Goal: Task Accomplishment & Management: Use online tool/utility

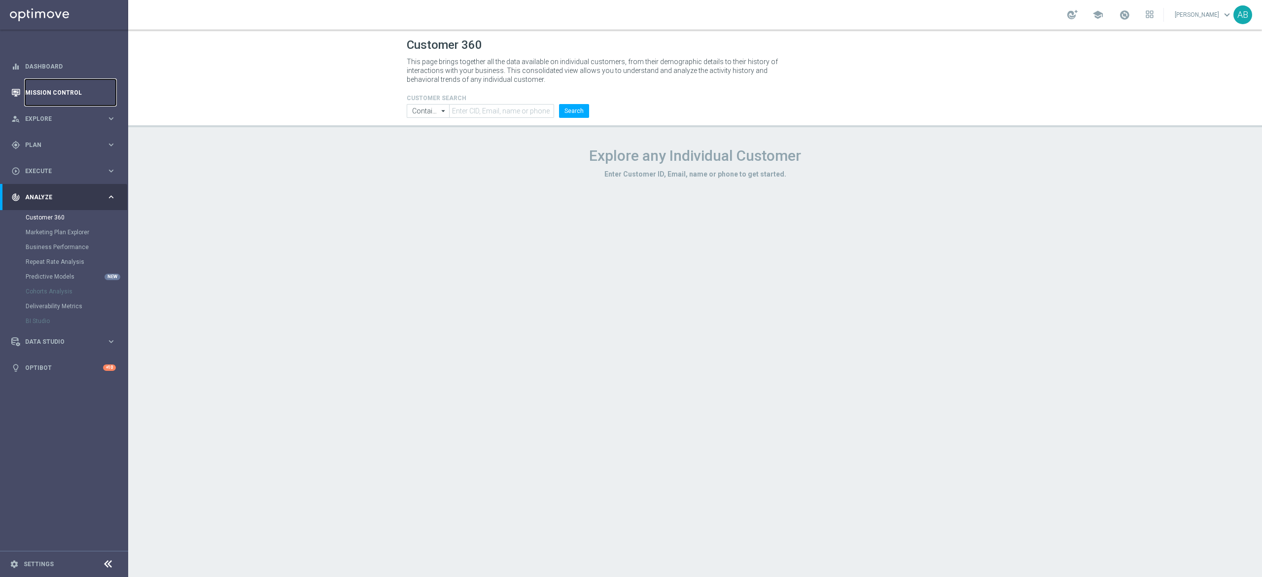
click at [82, 92] on link "Mission Control" at bounding box center [70, 92] width 91 height 26
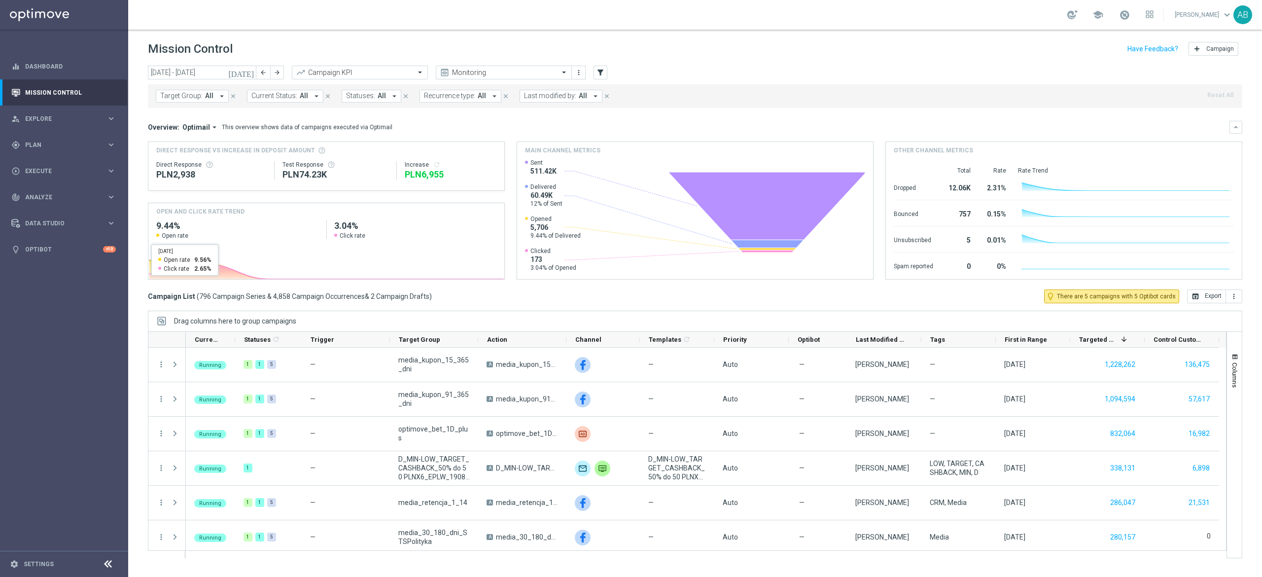
click at [212, 93] on span "All" at bounding box center [209, 96] width 8 height 8
click at [212, 158] on label "A_ALL_GLOB_ZBR_EL EUROPEJSKICH PUCHAROW_BEZPIECZNY_50 PLN_190825 PW" at bounding box center [247, 159] width 153 height 6
type input "A_ALL_GLOB_ZBR_EL EUROPEJSKICH PUCHAROW_BEZPIECZNY_50 PLN_190825 PW"
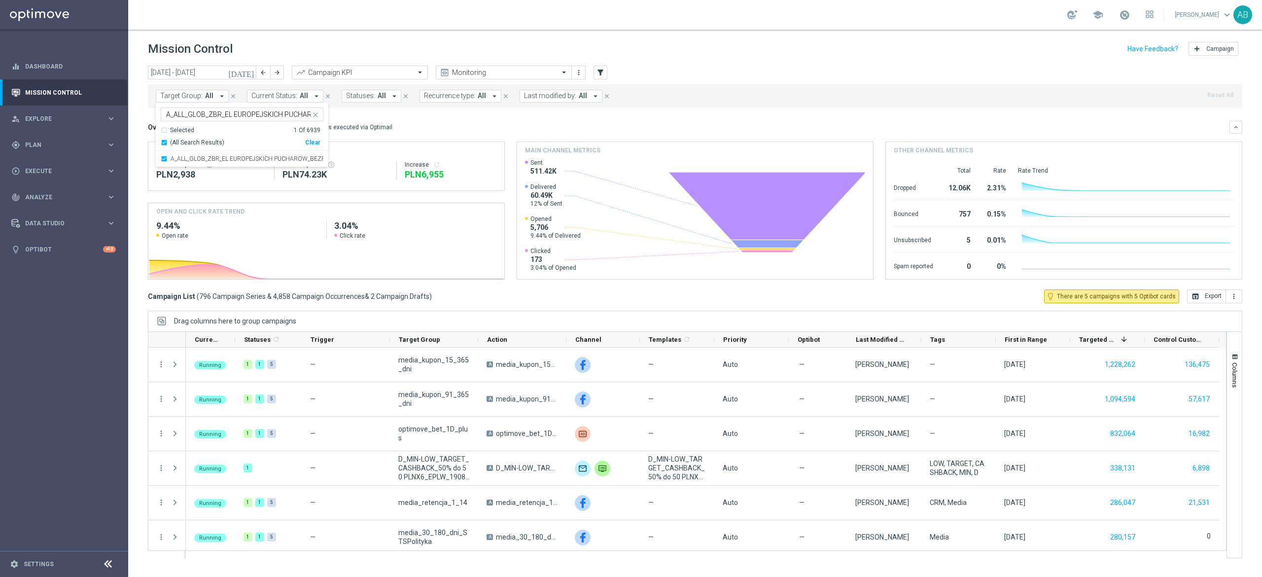
click at [444, 132] on div "Overview: Optimail arrow_drop_down This overview shows data of campaigns execut…" at bounding box center [689, 127] width 1082 height 9
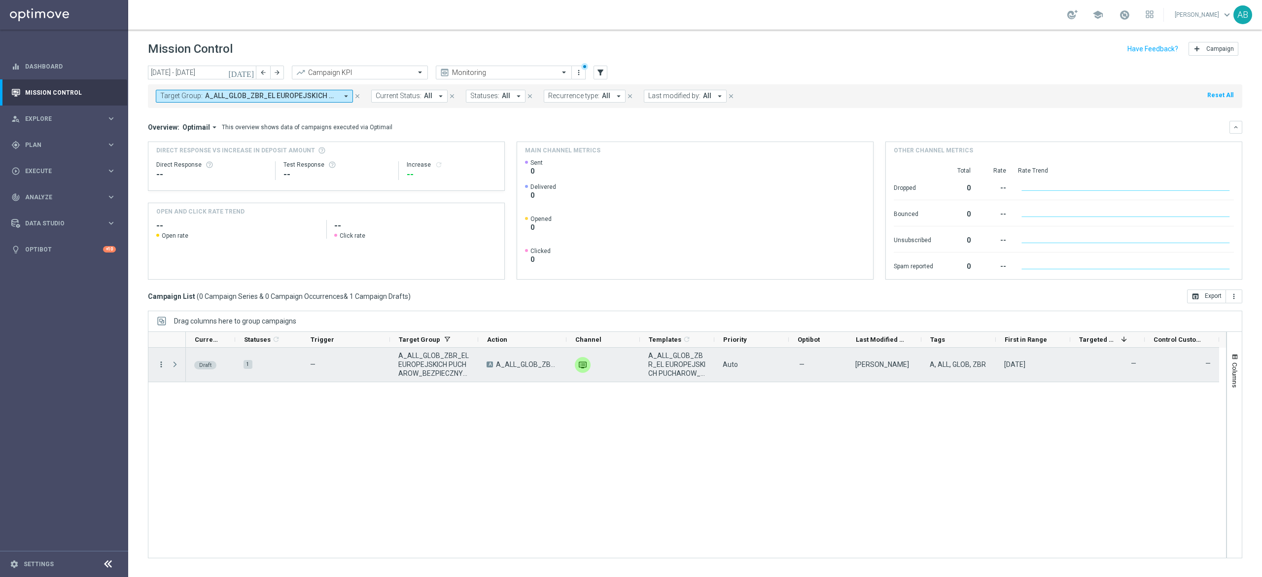
click at [162, 271] on icon "more_vert" at bounding box center [161, 364] width 9 height 9
click at [184, 271] on span "Edit" at bounding box center [186, 403] width 11 height 7
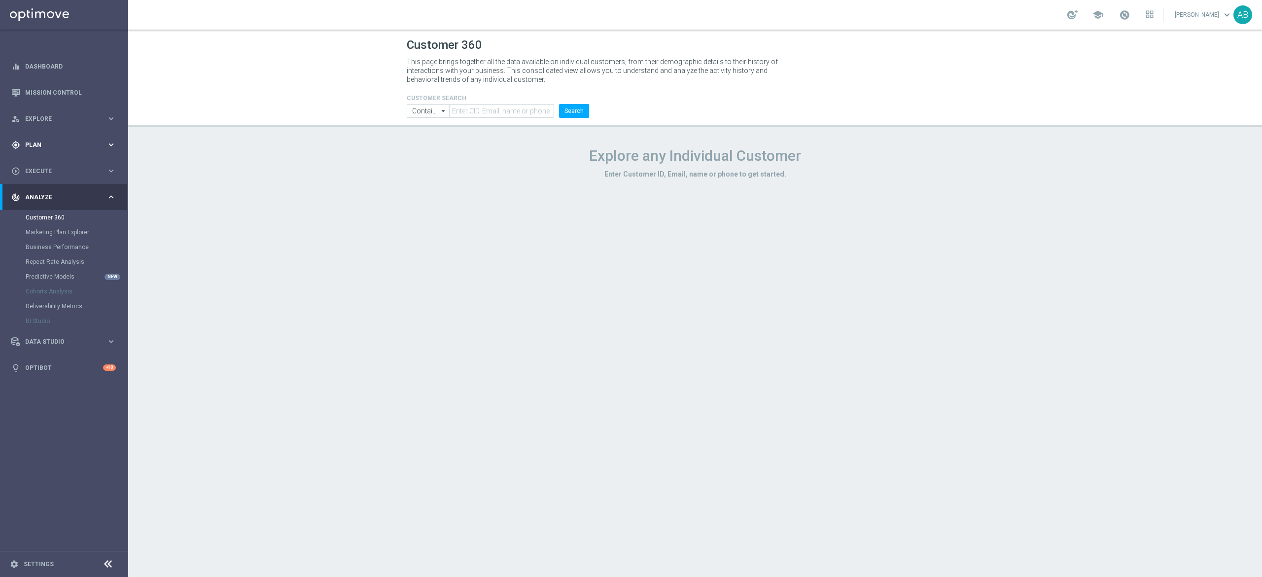
click at [71, 137] on div "gps_fixed Plan keyboard_arrow_right" at bounding box center [63, 145] width 127 height 26
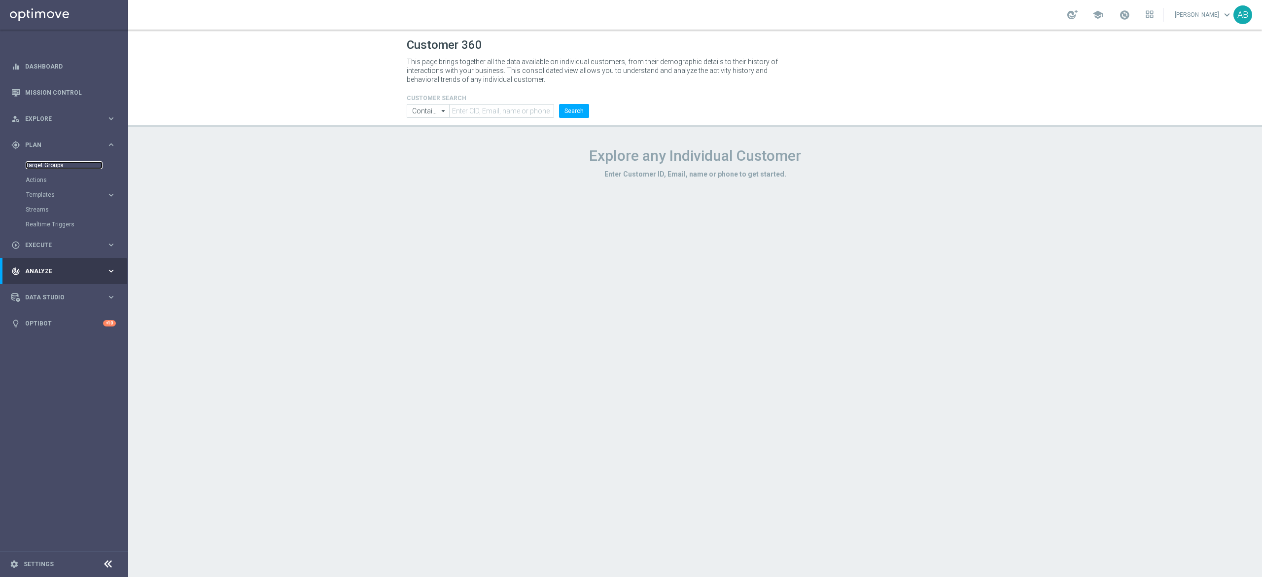
click at [62, 162] on link "Target Groups" at bounding box center [64, 165] width 77 height 8
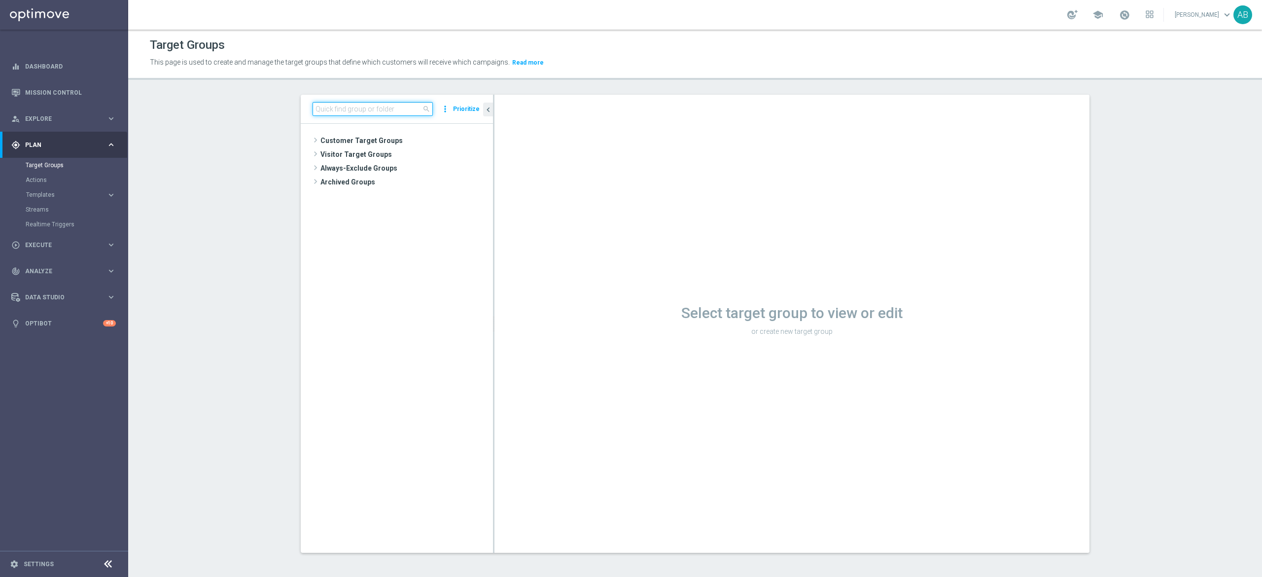
click at [394, 105] on input at bounding box center [373, 109] width 120 height 14
paste input "A_ALL_GLOB_ZBR_EL EUROPEJSKICH PUCHAROW_BEZPIECZNY_50 PLN_190825 PW"
type input "A_ALL_GLOB_ZBR_EL EUROPEJSKICH PUCHAROW_BEZPIECZNY_50 PLN_190825 PW"
click at [371, 164] on div "insert_drive_file A_ALL_GLOB_ZBR_EL EUROPEJSKICH PUCHAROW_BEZPIECZNY_50 PLN_190…" at bounding box center [405, 168] width 131 height 14
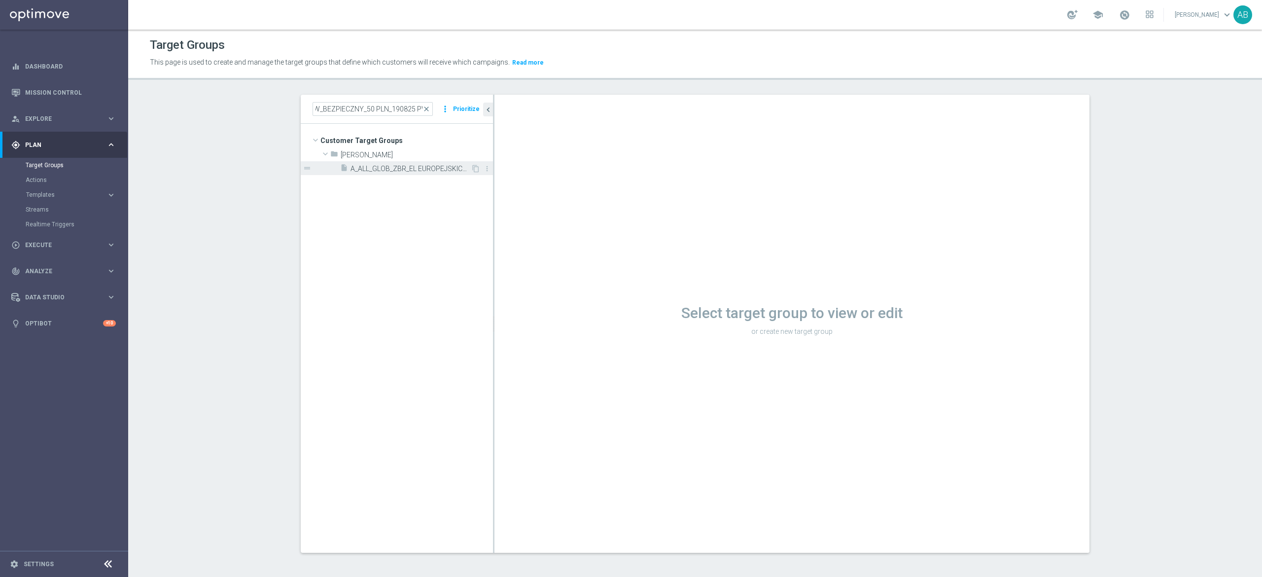
scroll to position [0, 0]
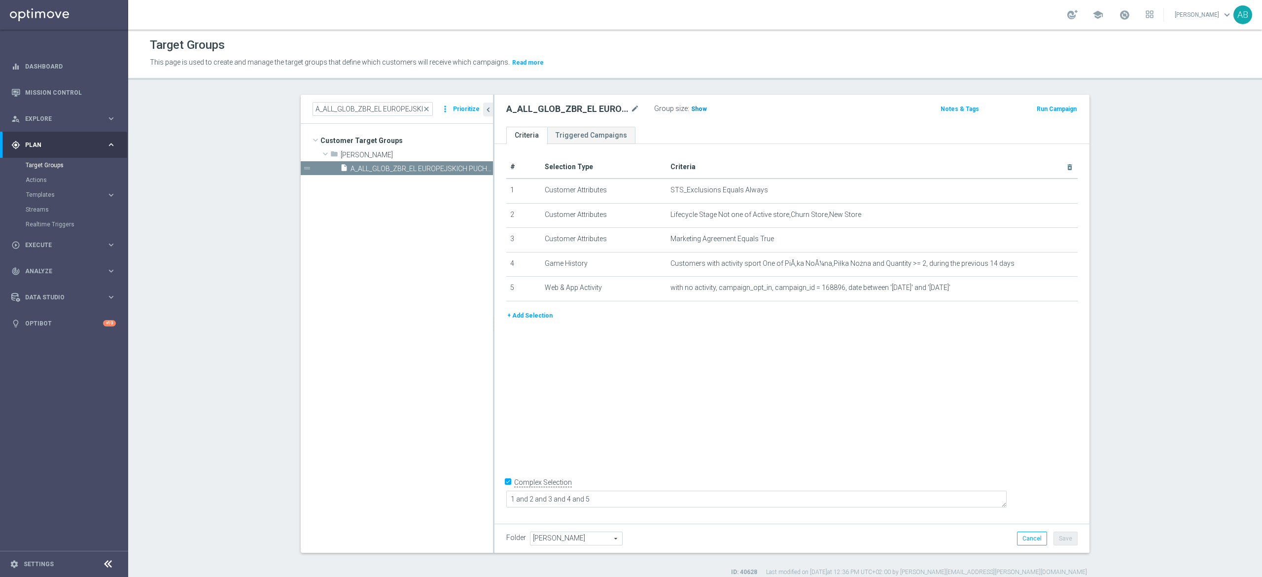
click at [691, 104] on h3 "Show" at bounding box center [699, 109] width 18 height 11
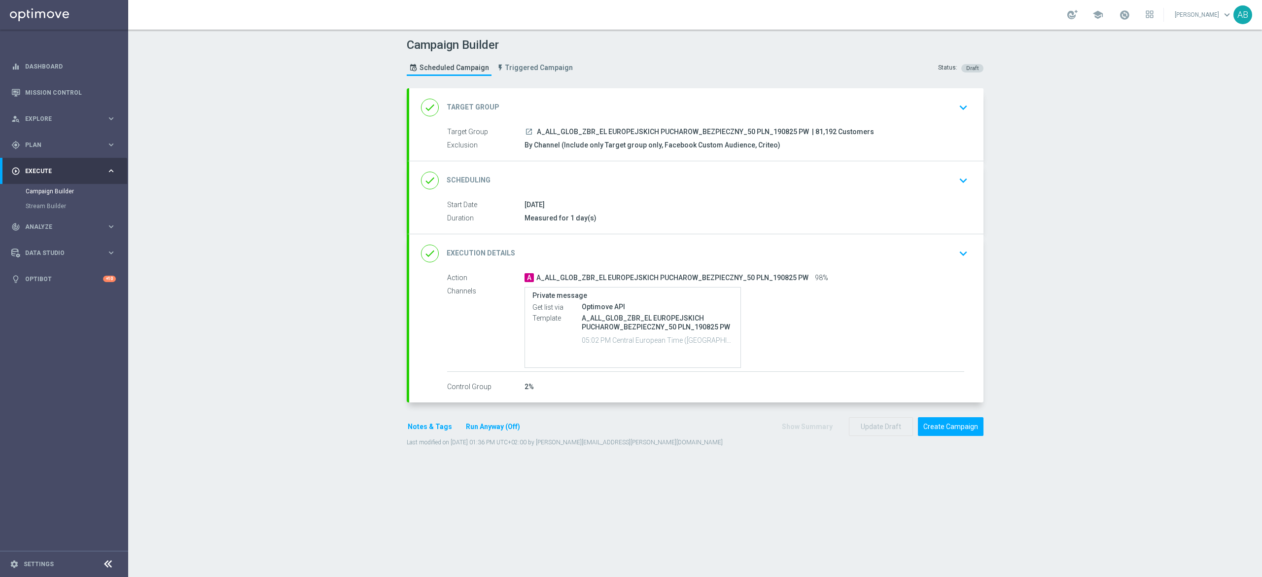
click at [937, 255] on div "done Execution Details keyboard_arrow_down" at bounding box center [696, 253] width 551 height 19
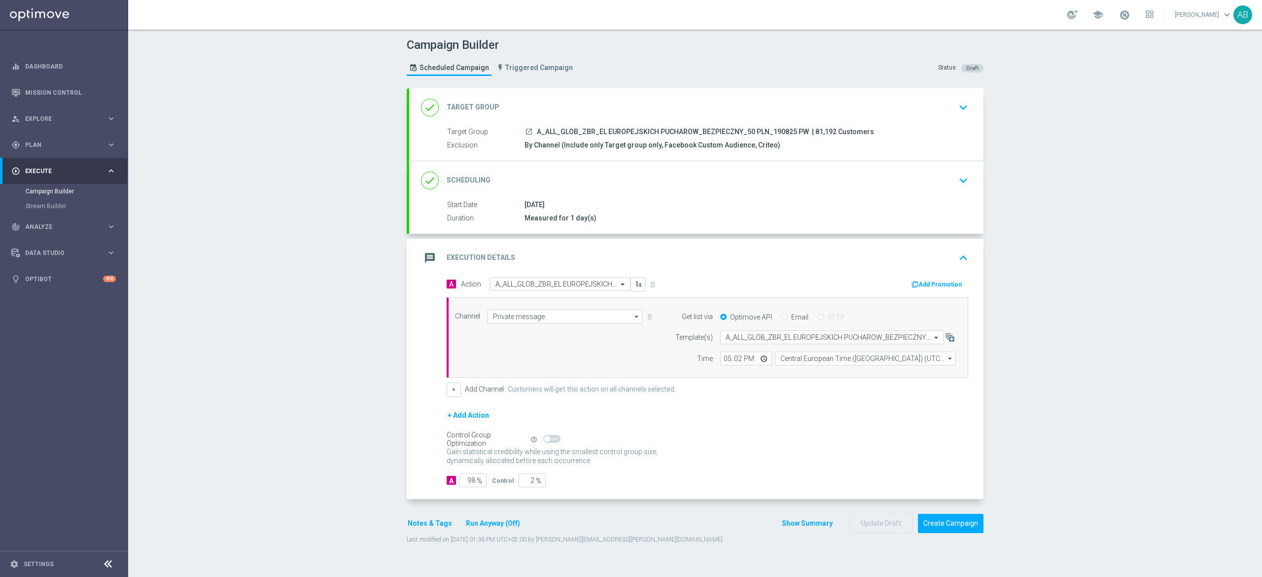
click at [956, 184] on icon "keyboard_arrow_down" at bounding box center [963, 180] width 15 height 15
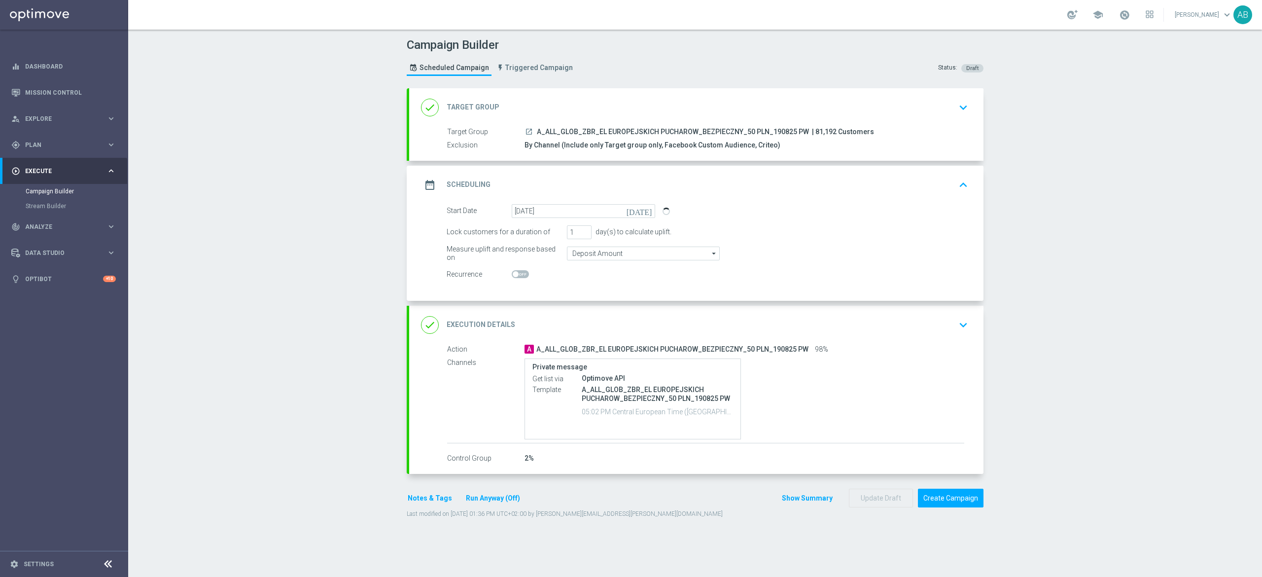
click at [956, 320] on icon "keyboard_arrow_down" at bounding box center [963, 325] width 15 height 15
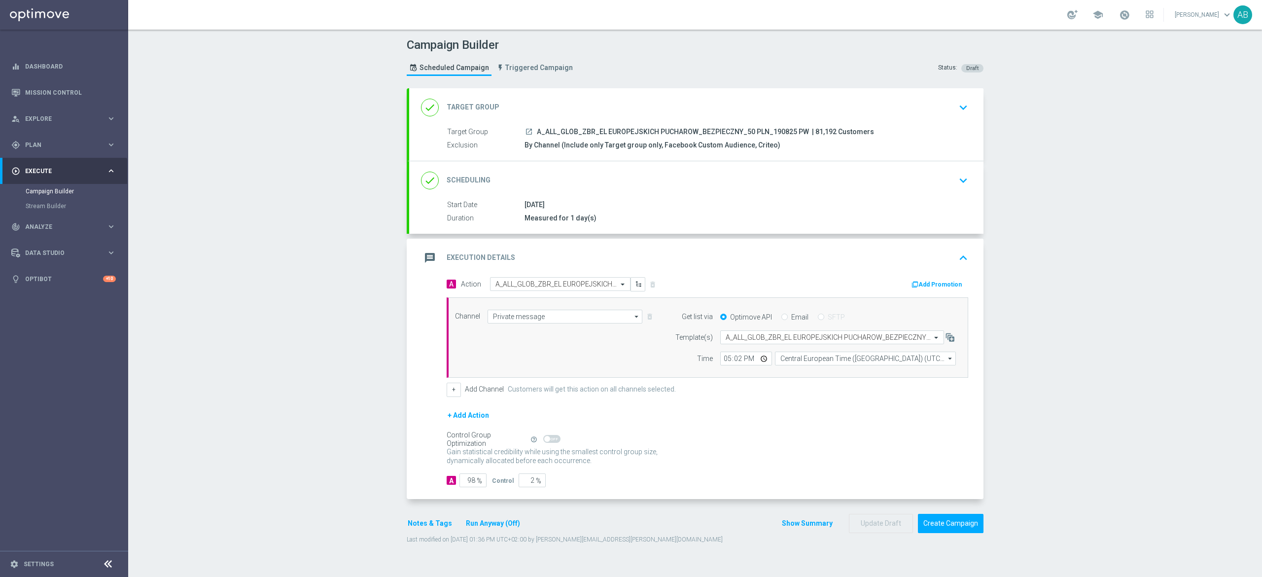
click at [420, 526] on button "Notes & Tags" at bounding box center [430, 523] width 46 height 12
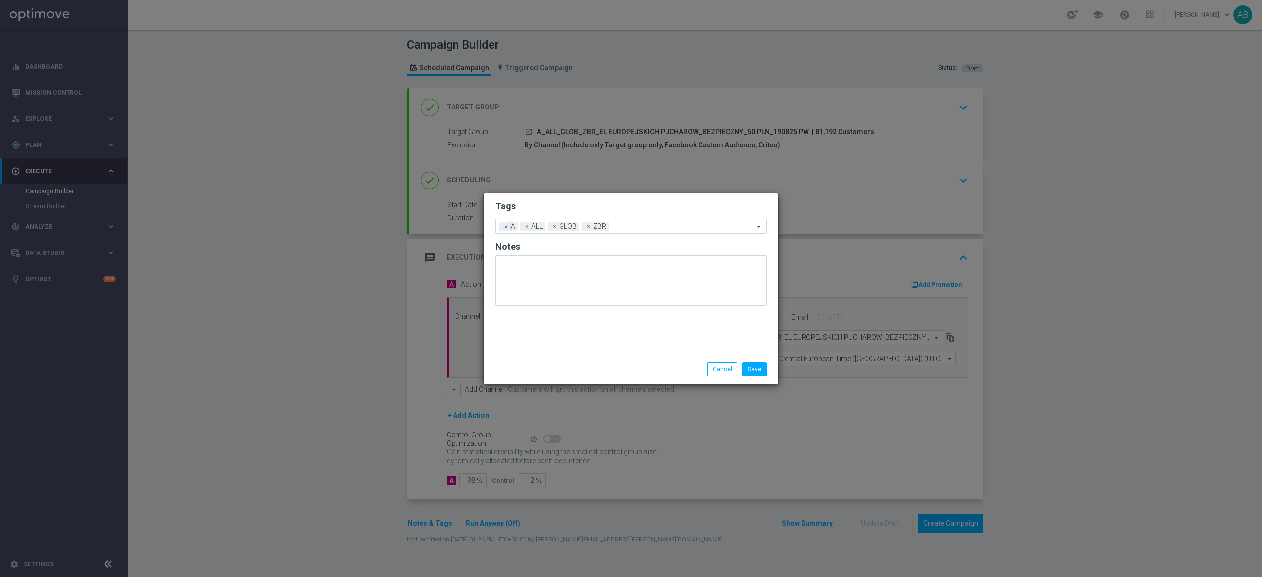
click at [348, 419] on modal-container "Tags Add a new tag × A × ALL × GLOB × ZBR Notes Save Cancel" at bounding box center [631, 288] width 1262 height 577
click at [718, 366] on button "Cancel" at bounding box center [722, 369] width 30 height 14
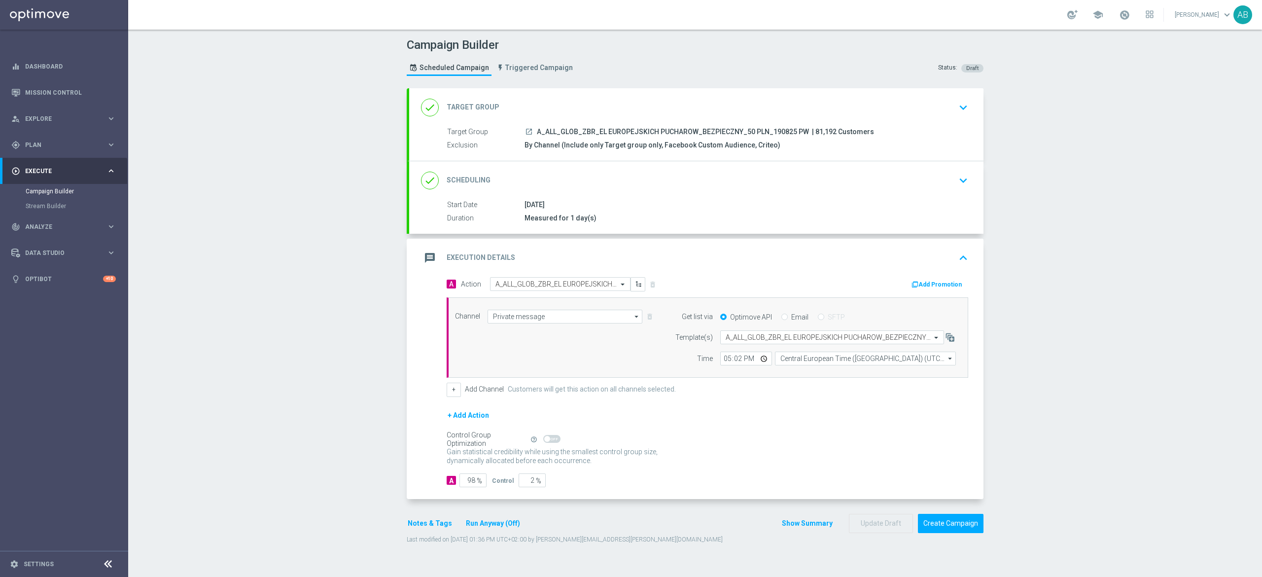
click at [956, 185] on icon "keyboard_arrow_down" at bounding box center [963, 180] width 15 height 15
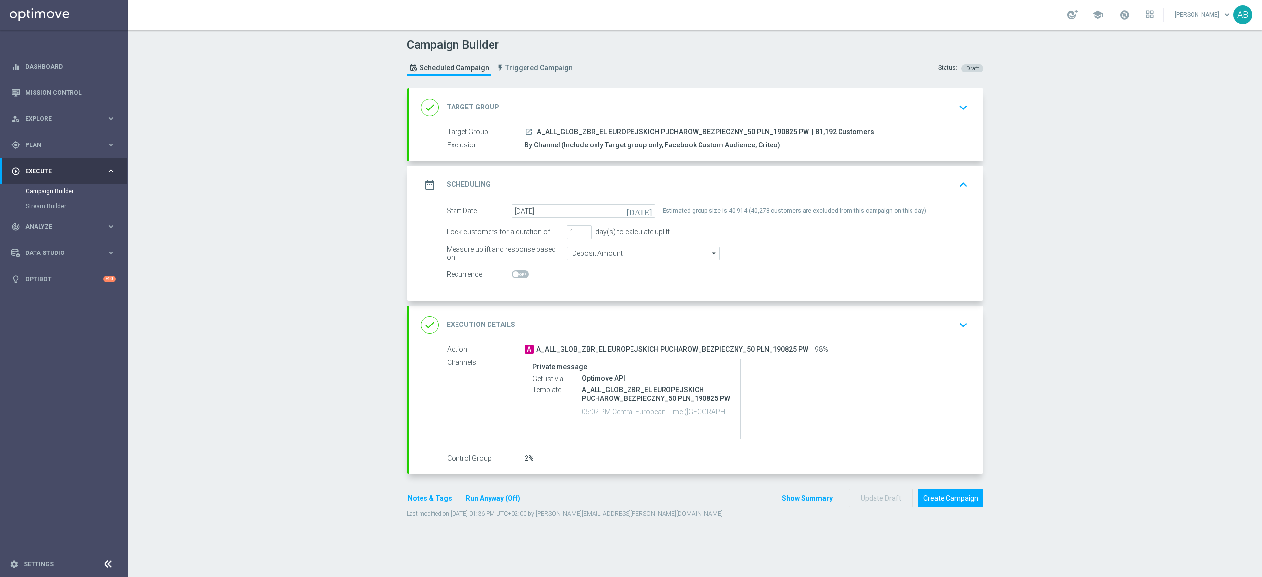
click at [956, 321] on icon "keyboard_arrow_down" at bounding box center [963, 325] width 15 height 15
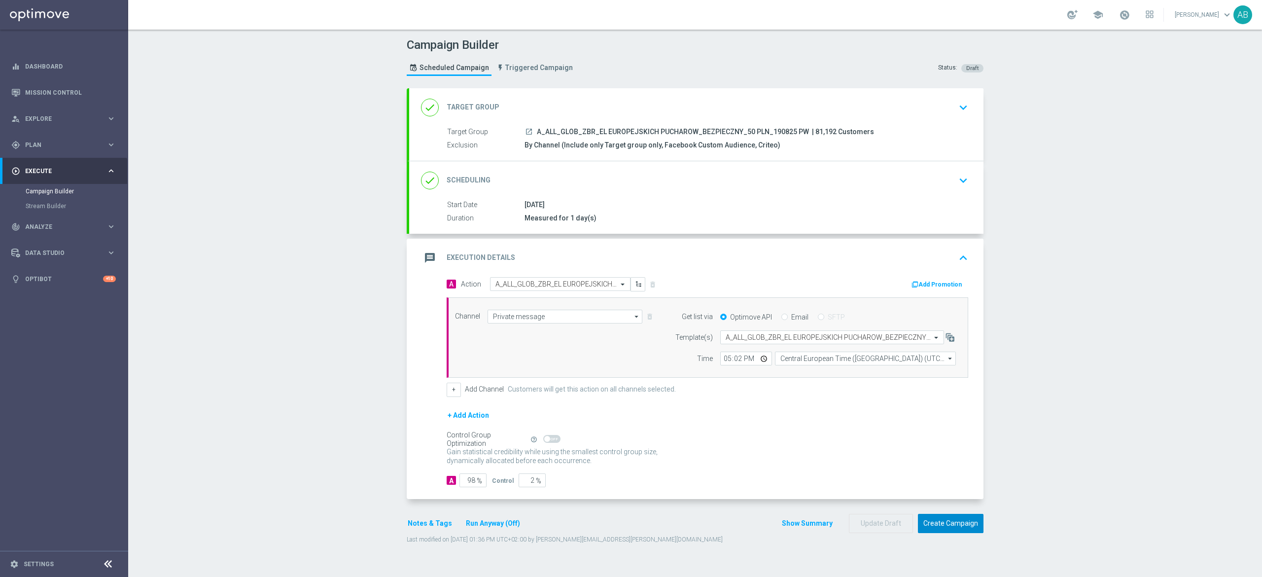
click at [955, 526] on button "Create Campaign" at bounding box center [951, 523] width 66 height 19
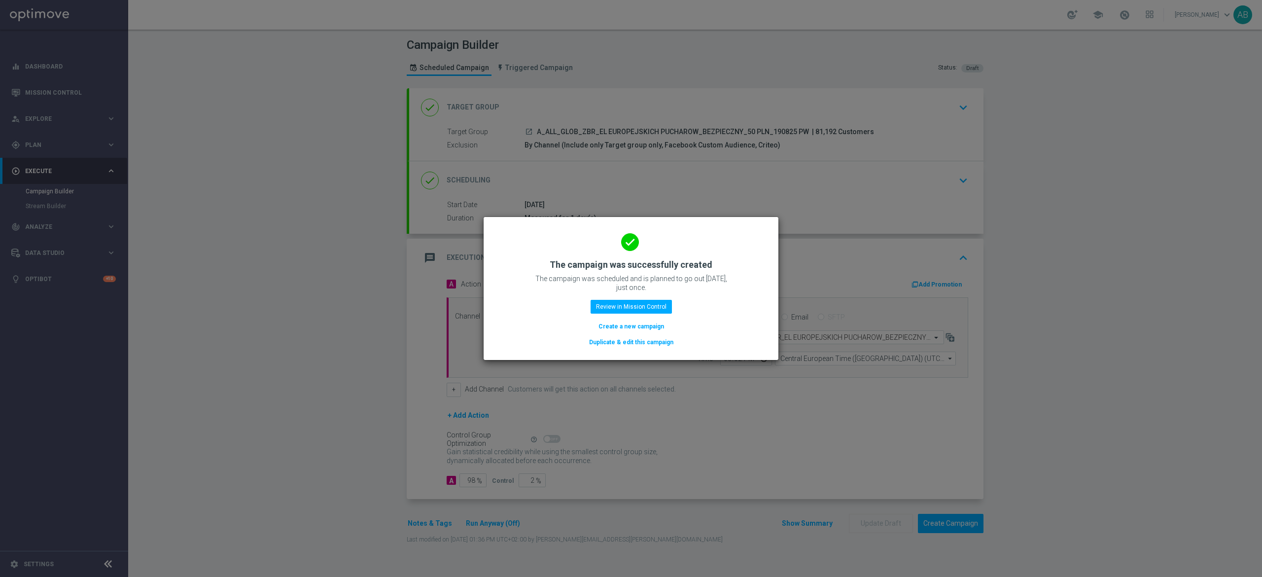
click at [672, 305] on div "done The campaign was successfully created The campaign was scheduled and is pl…" at bounding box center [630, 286] width 271 height 121
click at [660, 305] on button "Review in Mission Control" at bounding box center [631, 307] width 81 height 14
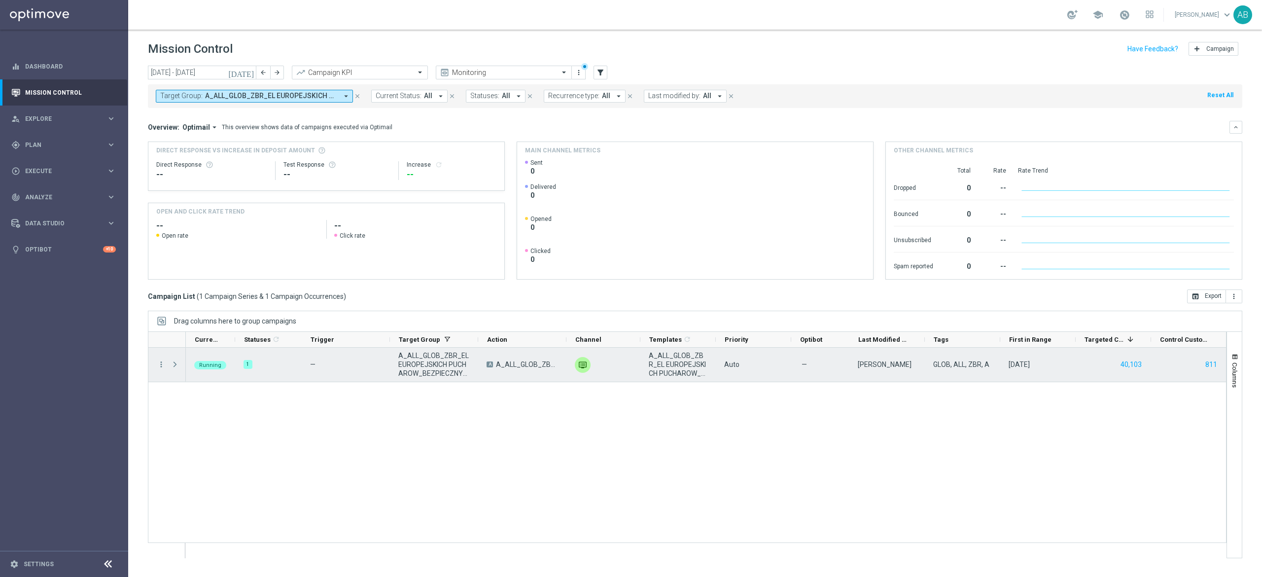
click at [176, 364] on span "Press SPACE to select this row." at bounding box center [175, 364] width 9 height 8
